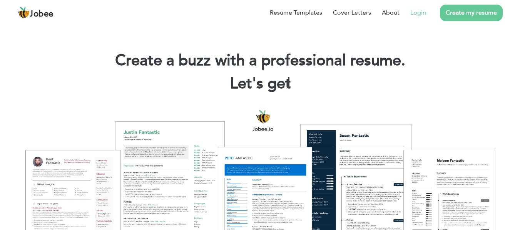
click at [414, 15] on link "Login" at bounding box center [418, 12] width 16 height 9
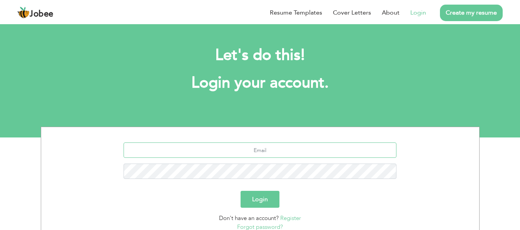
click at [278, 151] on input "text" at bounding box center [259, 150] width 273 height 15
type input "saifu35856@gmail.com"
click at [257, 194] on button "Login" at bounding box center [259, 199] width 39 height 17
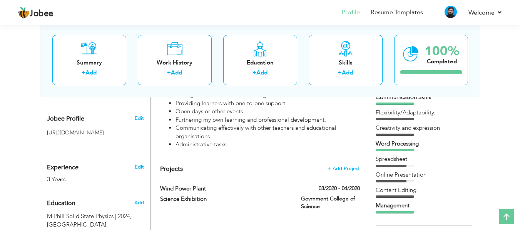
scroll to position [220, 0]
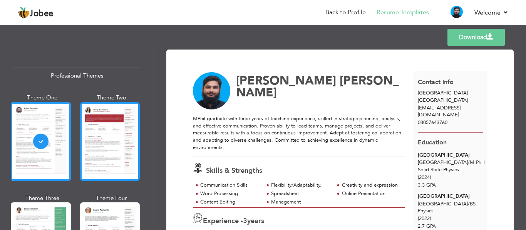
click at [99, 143] on div at bounding box center [110, 141] width 60 height 79
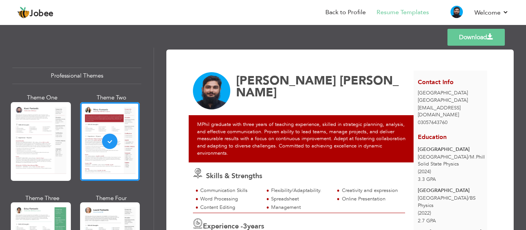
click at [467, 37] on link "Download" at bounding box center [475, 37] width 57 height 17
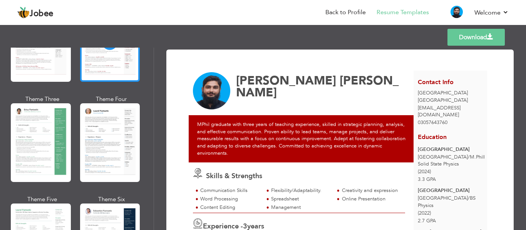
scroll to position [100, 0]
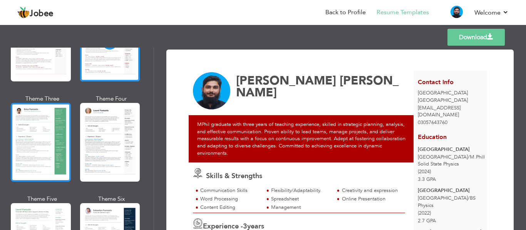
click at [40, 152] on div at bounding box center [41, 142] width 60 height 79
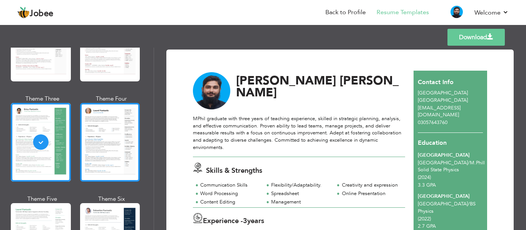
click at [117, 151] on div at bounding box center [110, 142] width 60 height 79
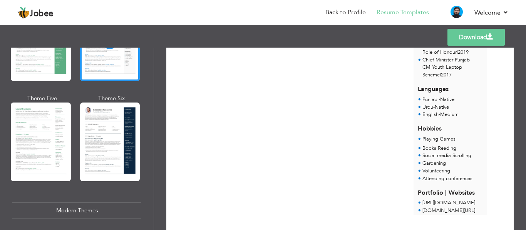
scroll to position [201, 0]
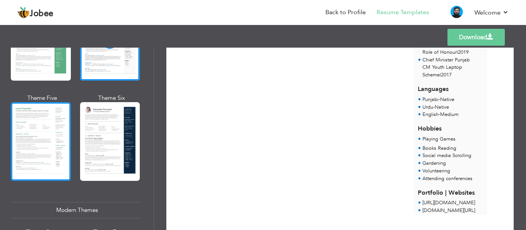
click at [34, 150] on div at bounding box center [41, 141] width 60 height 79
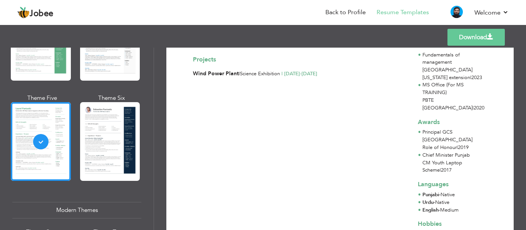
scroll to position [350, 0]
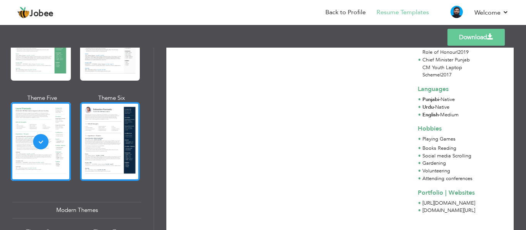
click at [118, 114] on div at bounding box center [110, 141] width 60 height 79
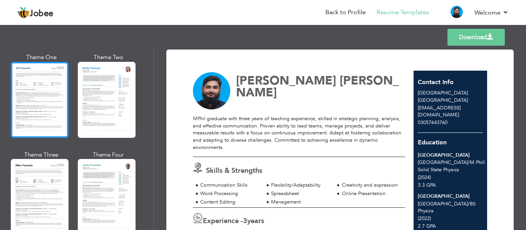
scroll to position [376, 0]
click at [40, 94] on div at bounding box center [40, 100] width 58 height 76
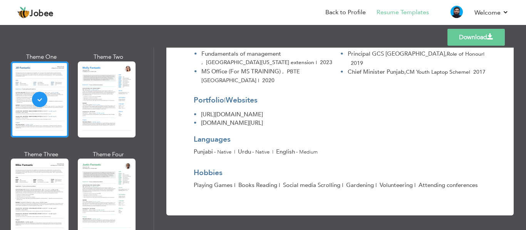
scroll to position [444, 0]
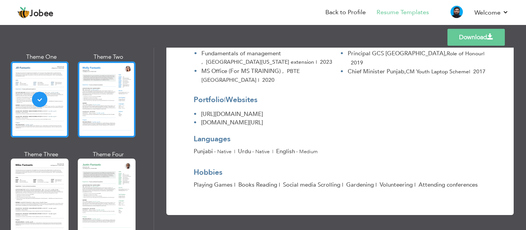
click at [94, 122] on div at bounding box center [107, 100] width 58 height 76
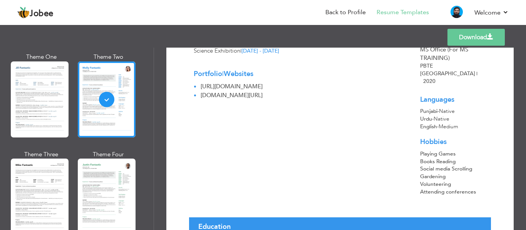
scroll to position [310, 0]
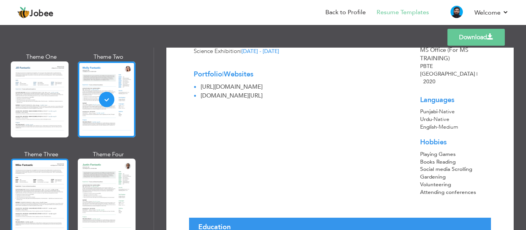
click at [39, 182] on div at bounding box center [40, 197] width 58 height 76
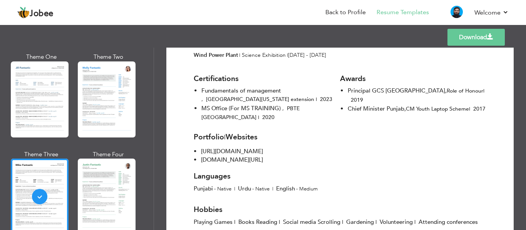
scroll to position [444, 0]
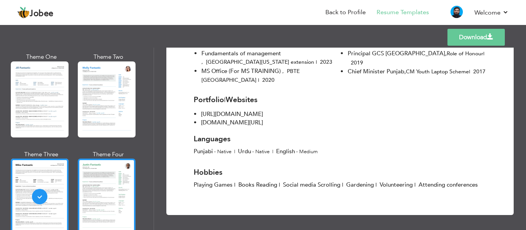
click at [120, 197] on div at bounding box center [107, 197] width 58 height 76
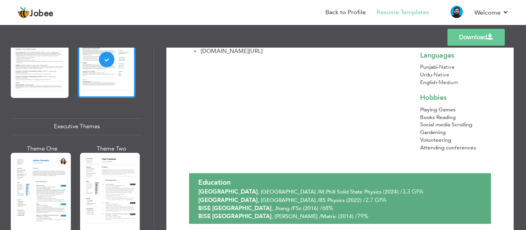
scroll to position [514, 0]
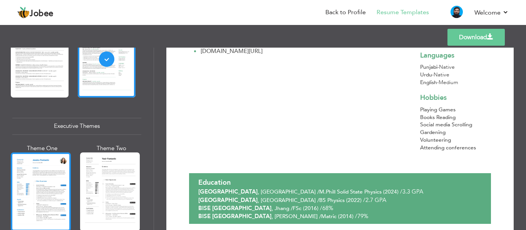
click at [55, 189] on div at bounding box center [41, 192] width 60 height 79
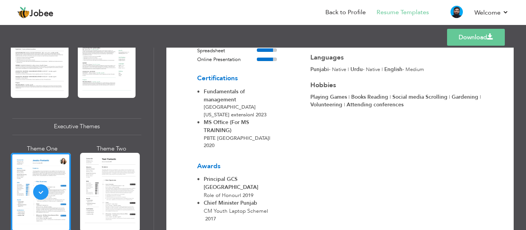
scroll to position [363, 0]
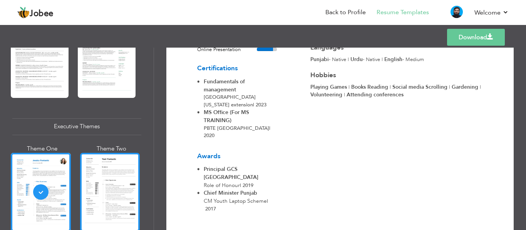
click at [86, 195] on div at bounding box center [110, 192] width 60 height 79
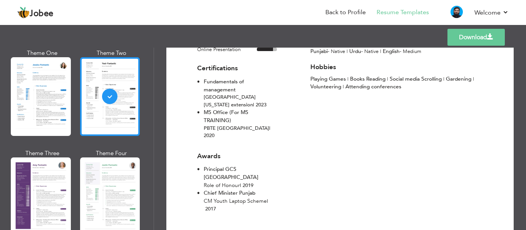
scroll to position [610, 0]
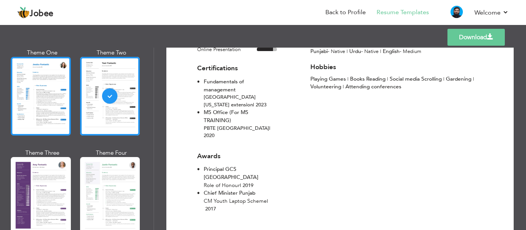
click at [68, 126] on div at bounding box center [41, 96] width 60 height 79
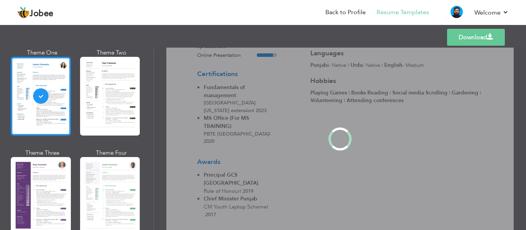
scroll to position [609, 0]
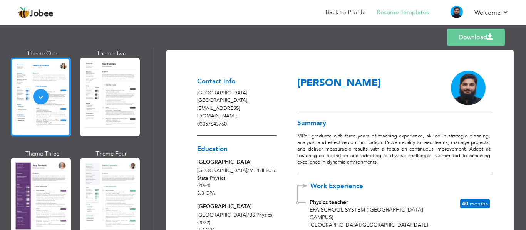
click at [463, 42] on link "Download" at bounding box center [476, 37] width 58 height 17
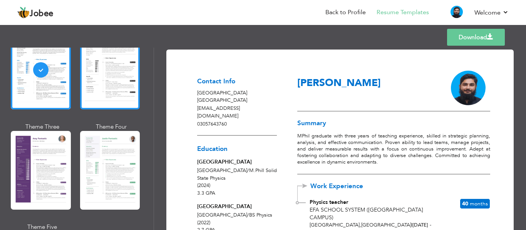
scroll to position [637, 0]
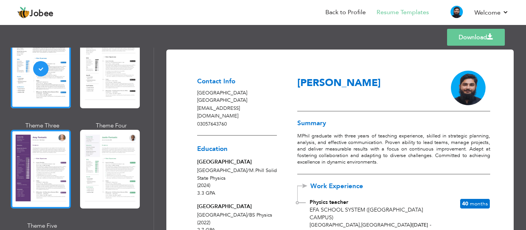
click at [45, 138] on div at bounding box center [41, 169] width 60 height 79
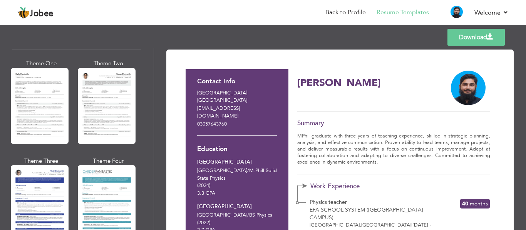
scroll to position [1386, 0]
